Goal: Navigation & Orientation: Find specific page/section

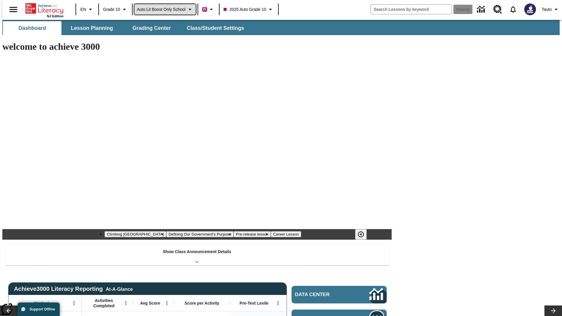
click at [165, 9] on span "Auto Lit Boost only School" at bounding box center [161, 9] width 49 height 6
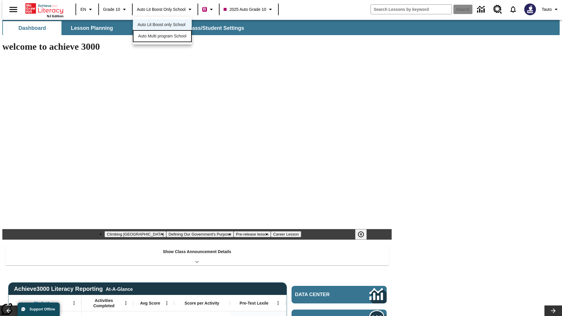
click at [164, 37] on span "Auto Multi program School" at bounding box center [162, 36] width 48 height 6
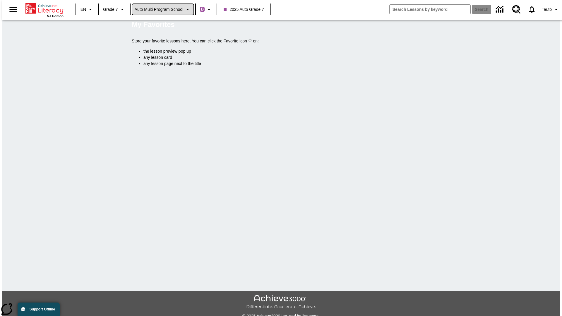
click at [163, 9] on span "Auto Multi program School" at bounding box center [159, 9] width 49 height 6
click at [161, 25] on span "Auto Lit Boost only School" at bounding box center [159, 25] width 48 height 6
